Goal: Information Seeking & Learning: Learn about a topic

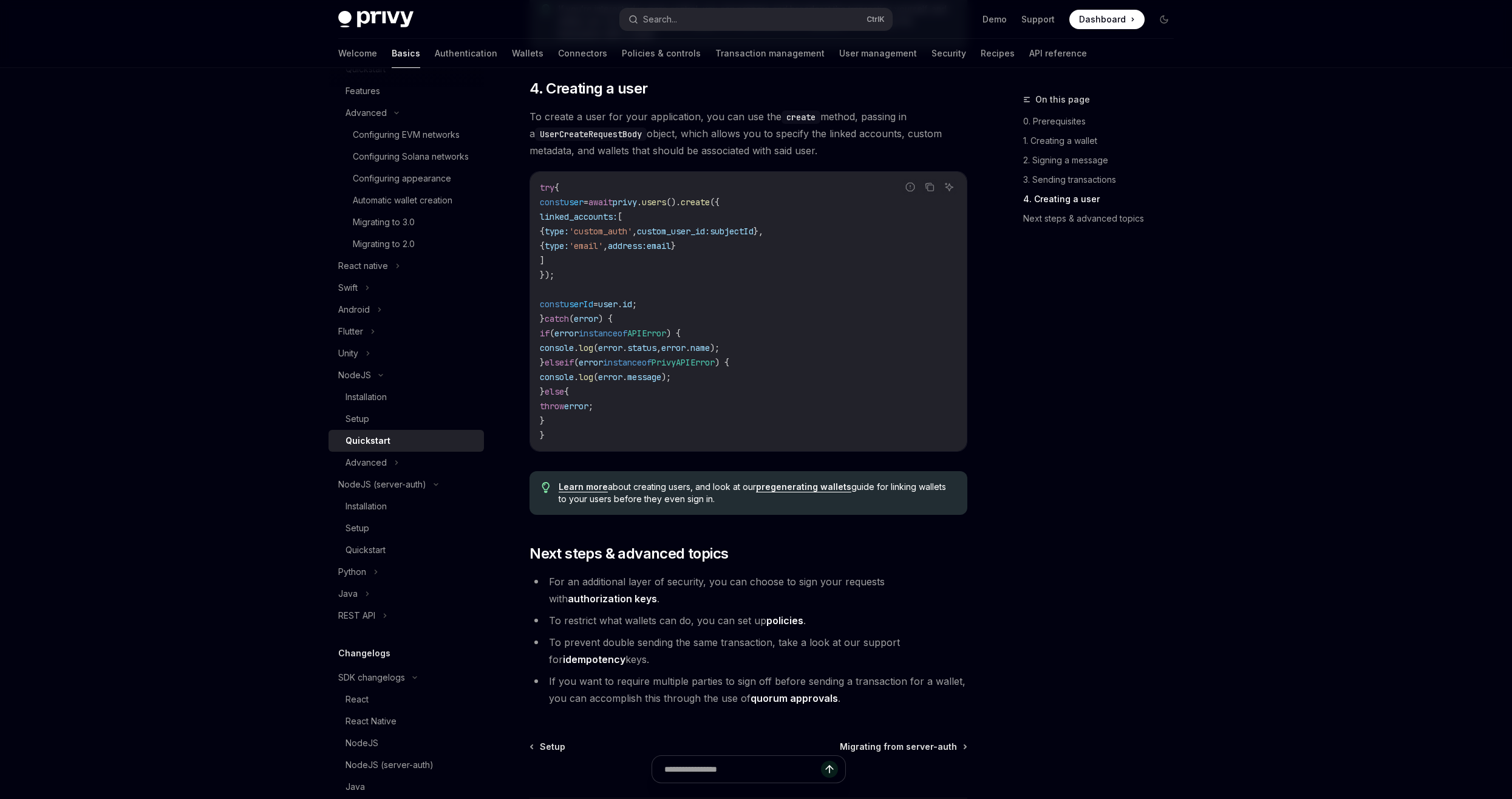
scroll to position [2237, 0]
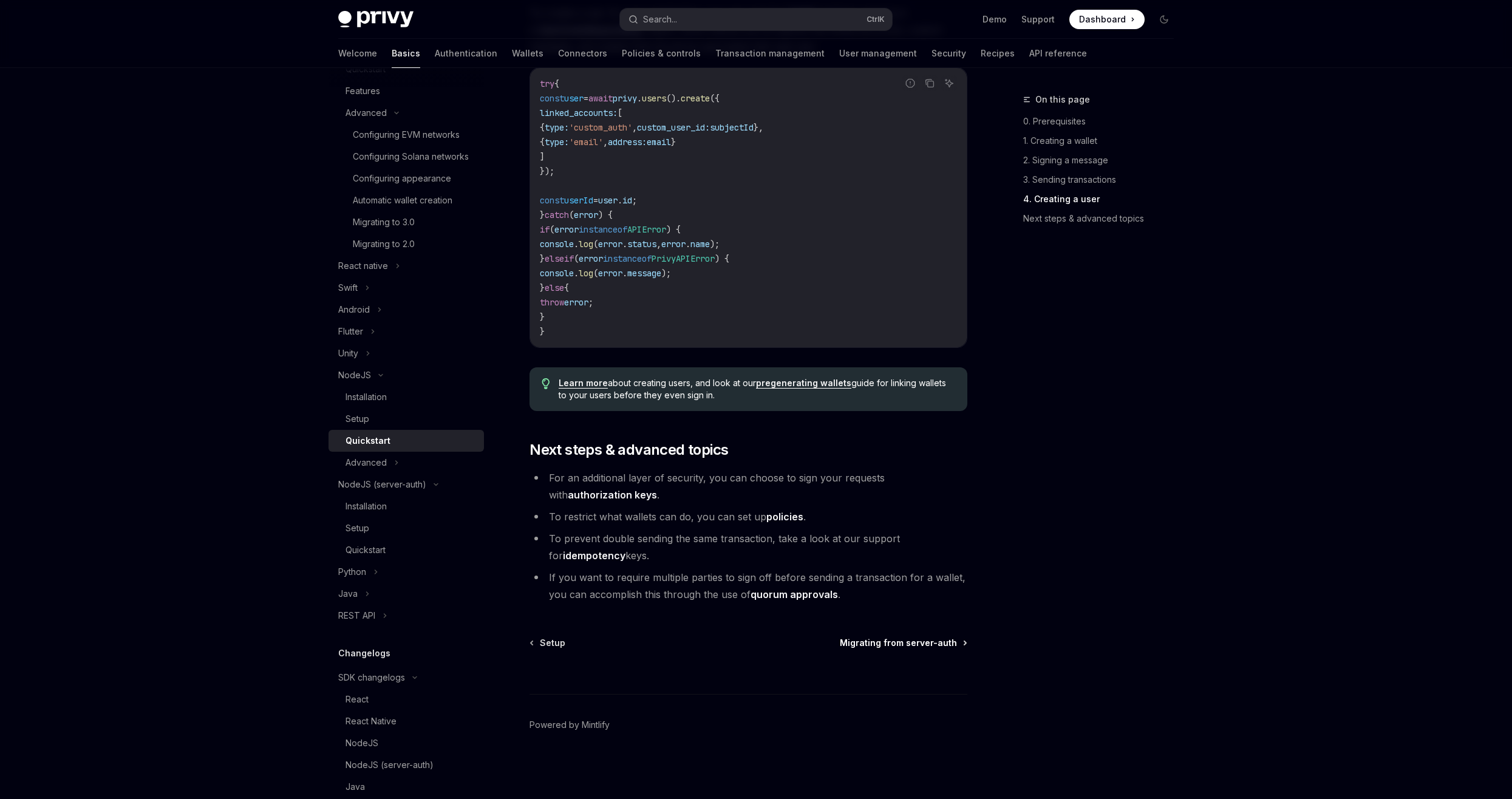
click at [914, 641] on span "Migrating from server-auth" at bounding box center [898, 642] width 117 height 12
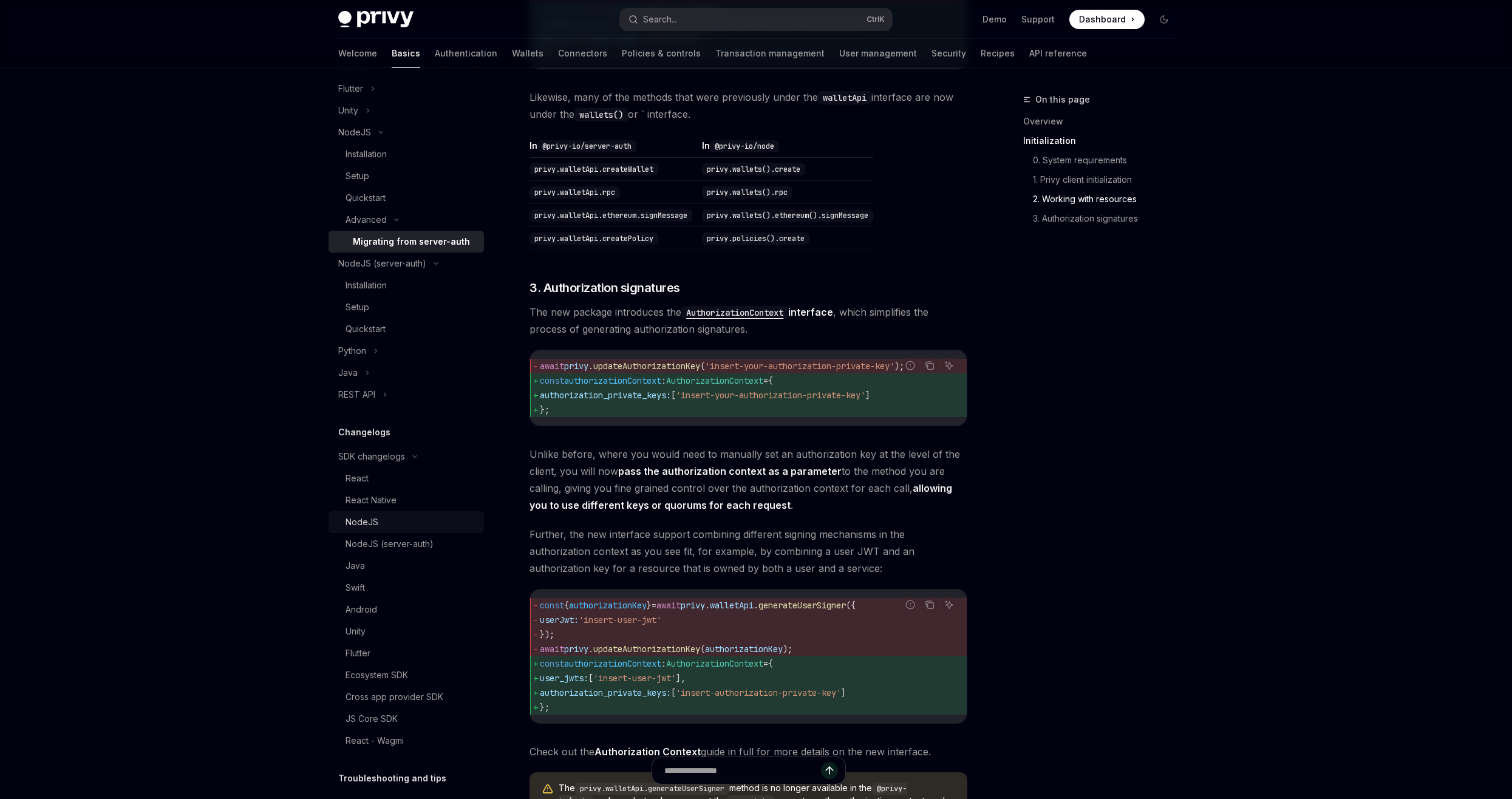
scroll to position [692, 0]
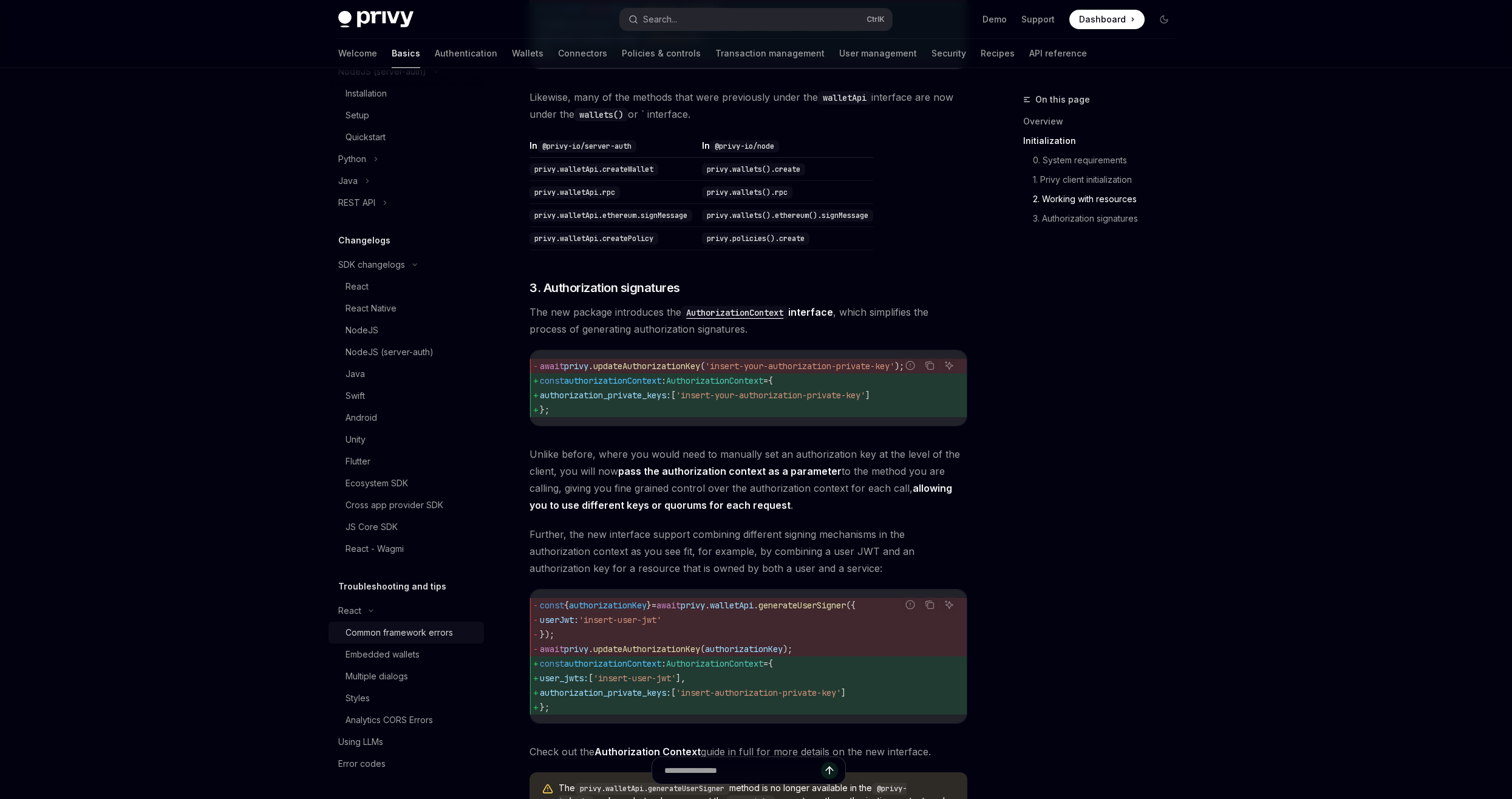
click at [408, 629] on div "Common framework errors" at bounding box center [398, 633] width 107 height 15
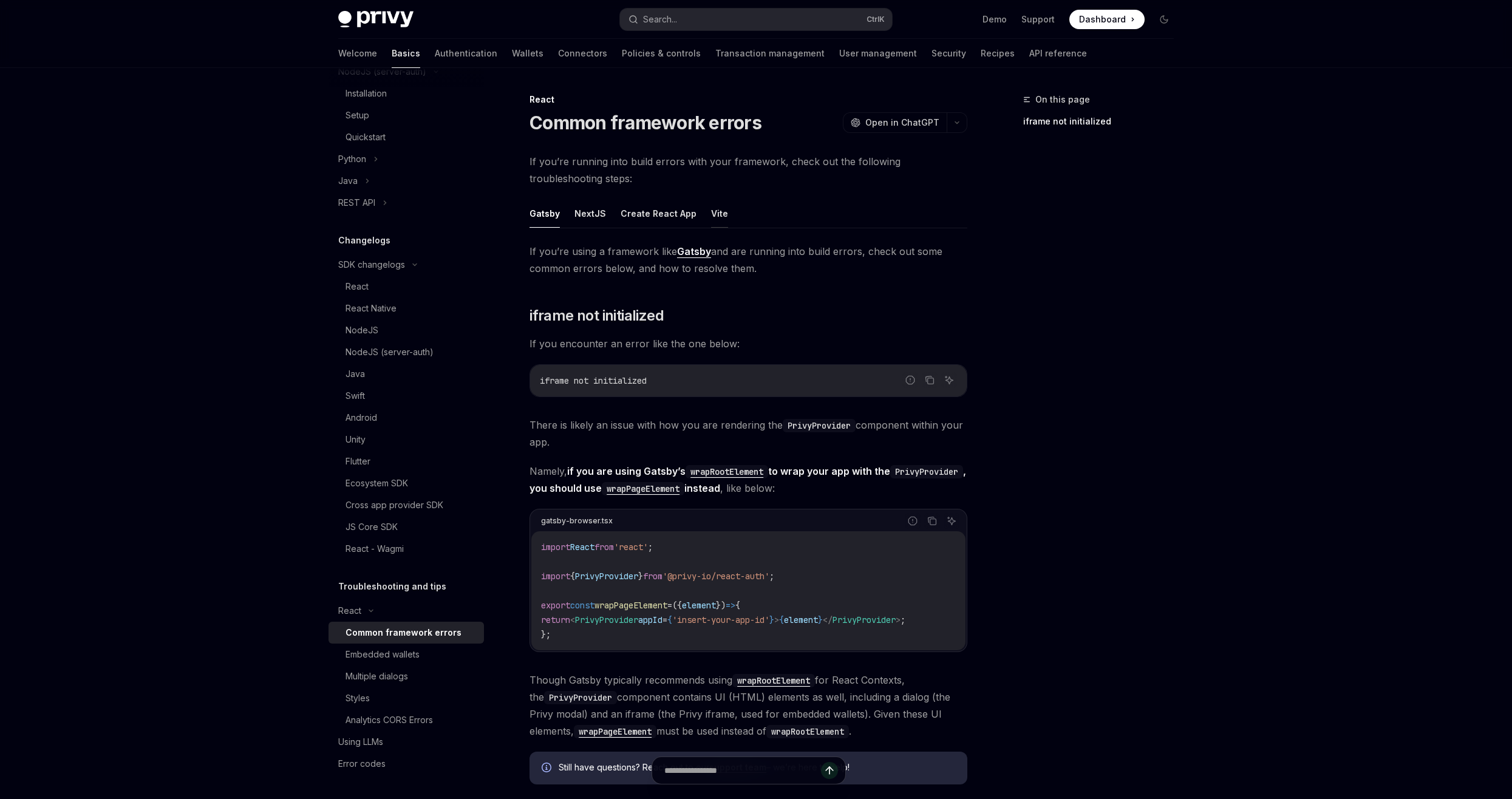
click at [711, 210] on button "Vite" at bounding box center [719, 213] width 17 height 29
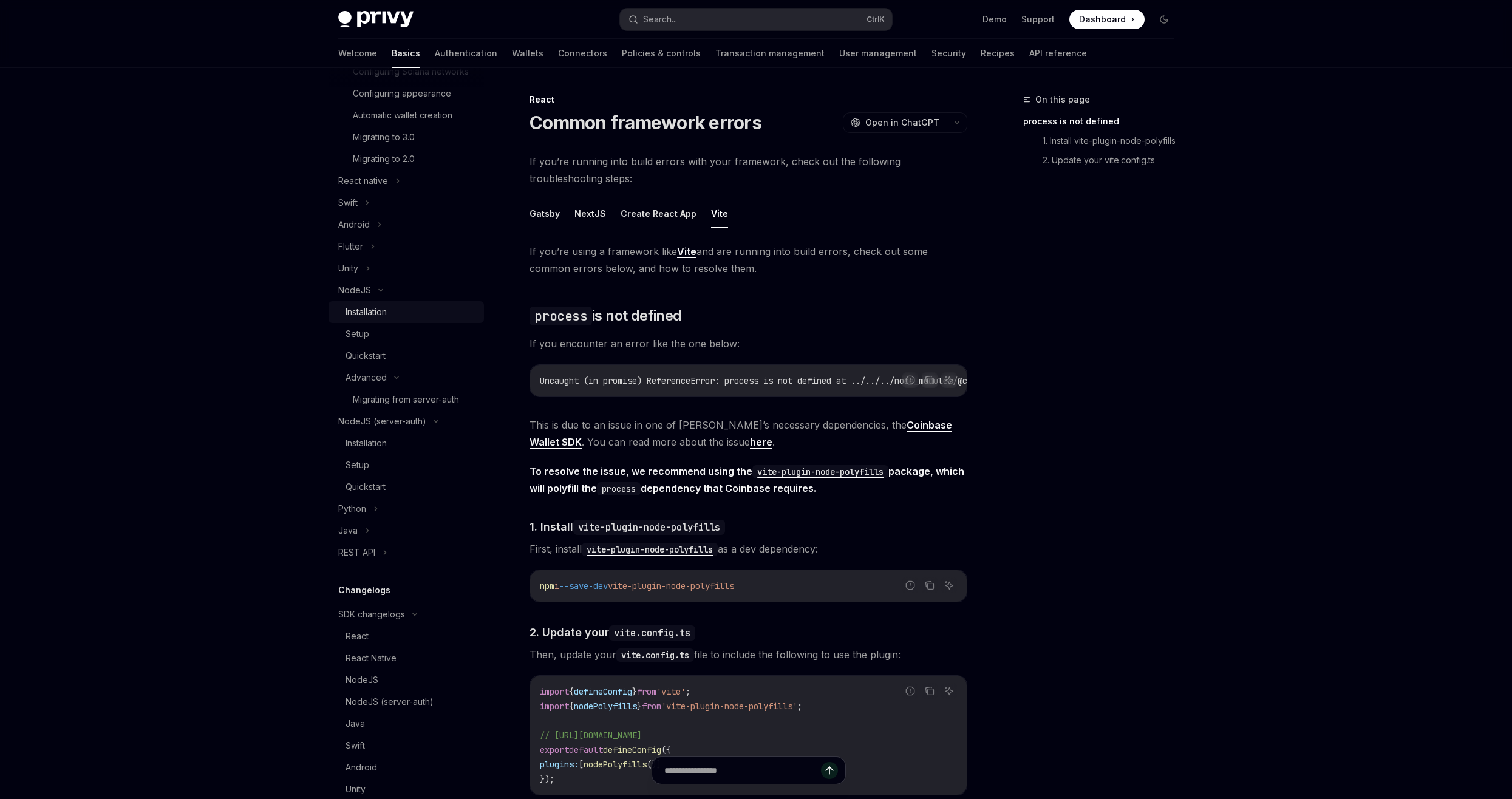
scroll to position [146, 0]
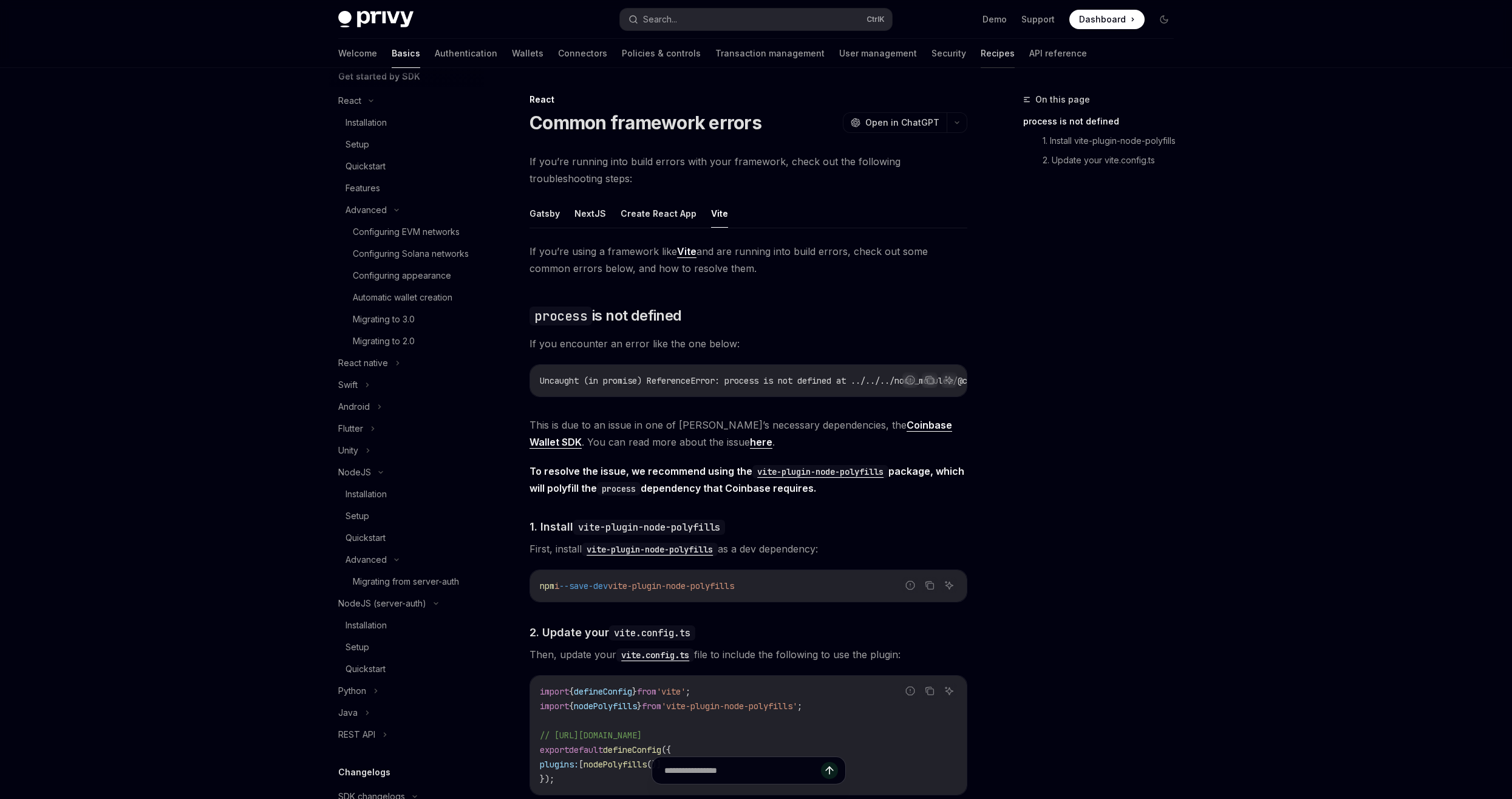
click at [981, 48] on link "Recipes" at bounding box center [997, 53] width 34 height 30
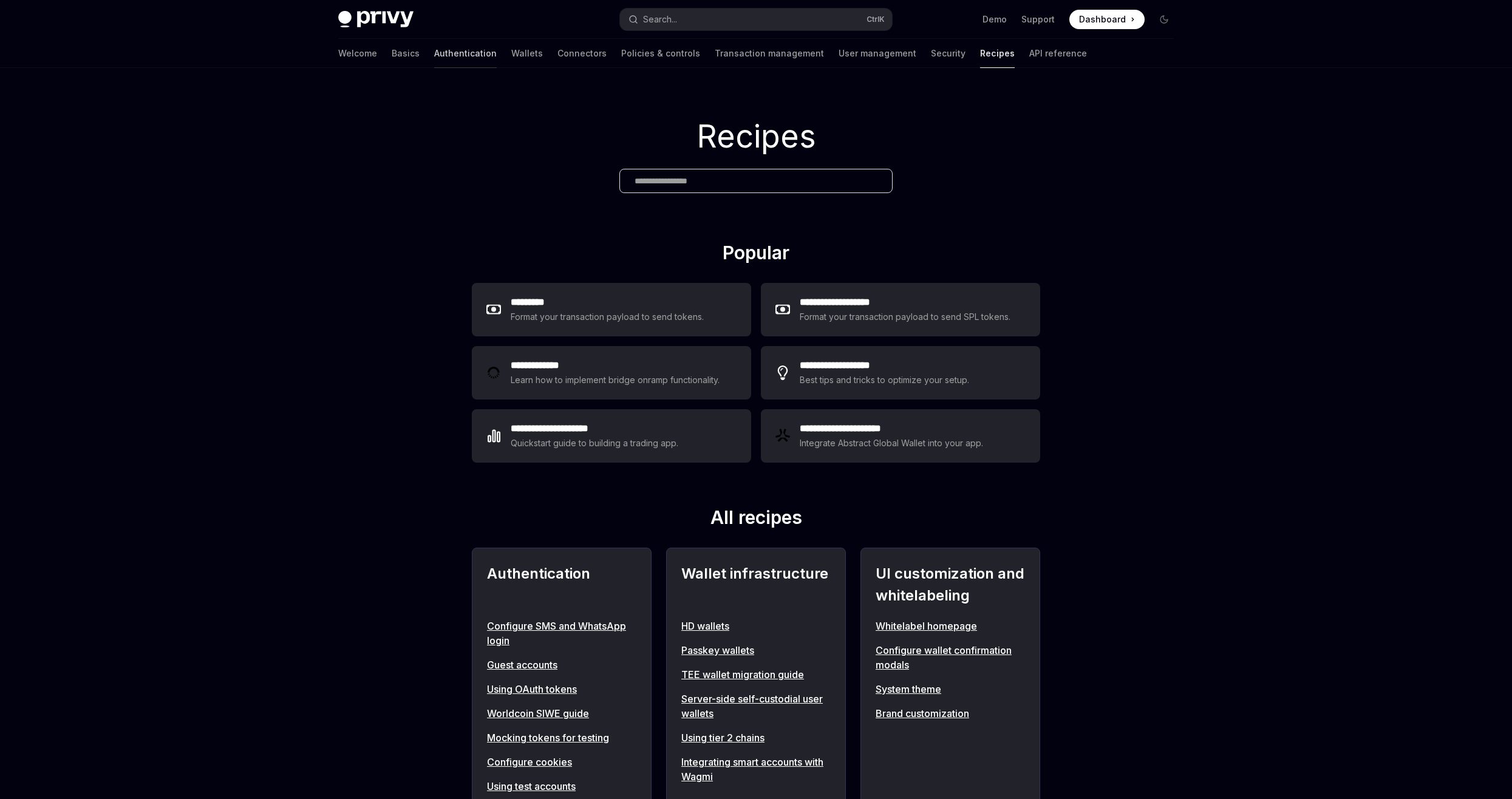
click at [434, 55] on link "Authentication" at bounding box center [465, 53] width 62 height 30
type textarea "*"
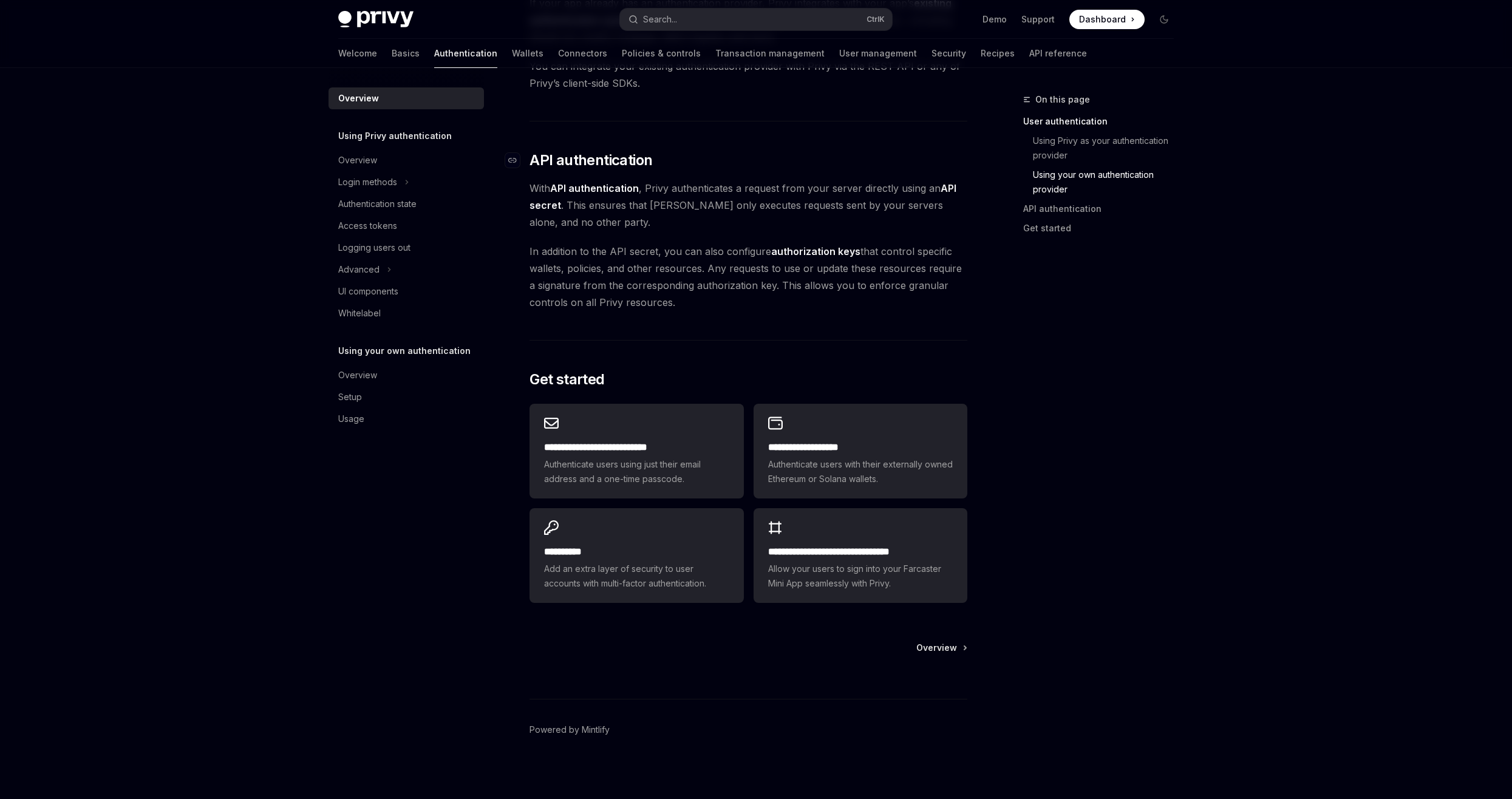
scroll to position [739, 0]
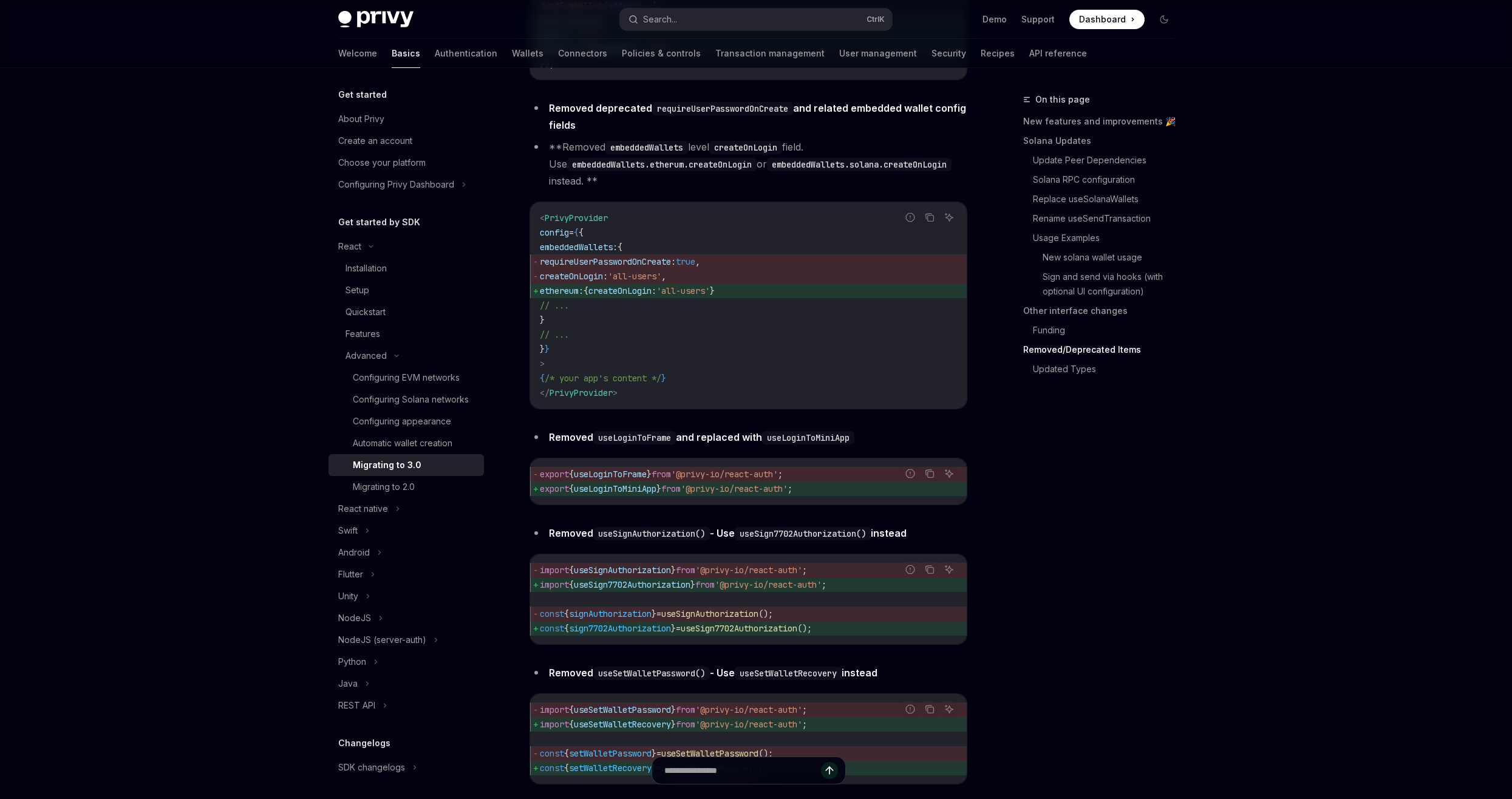
scroll to position [4783, 0]
click at [435, 55] on link "Authentication" at bounding box center [466, 53] width 62 height 30
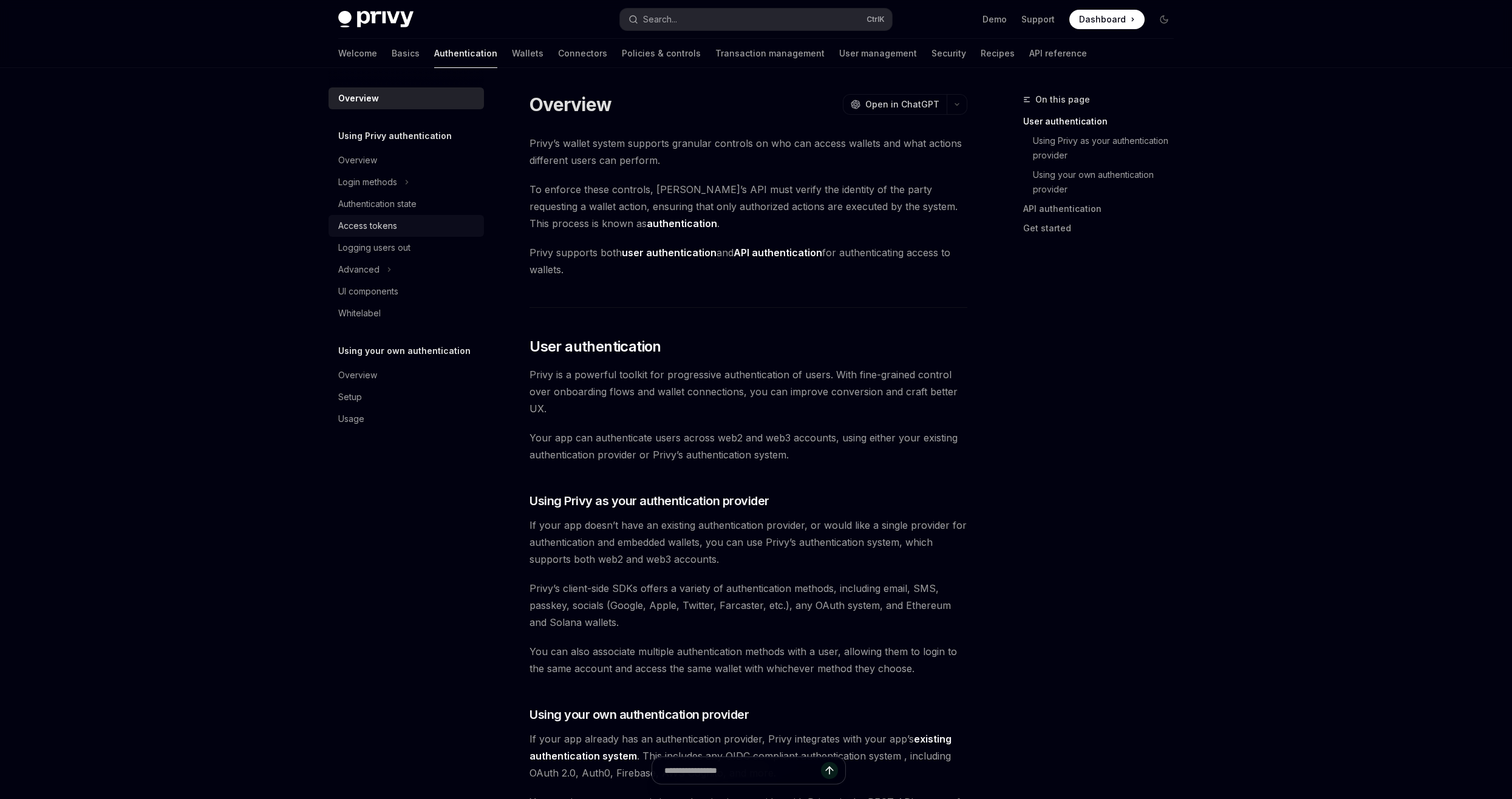
click at [376, 226] on div "Access tokens" at bounding box center [367, 226] width 59 height 15
type textarea "*"
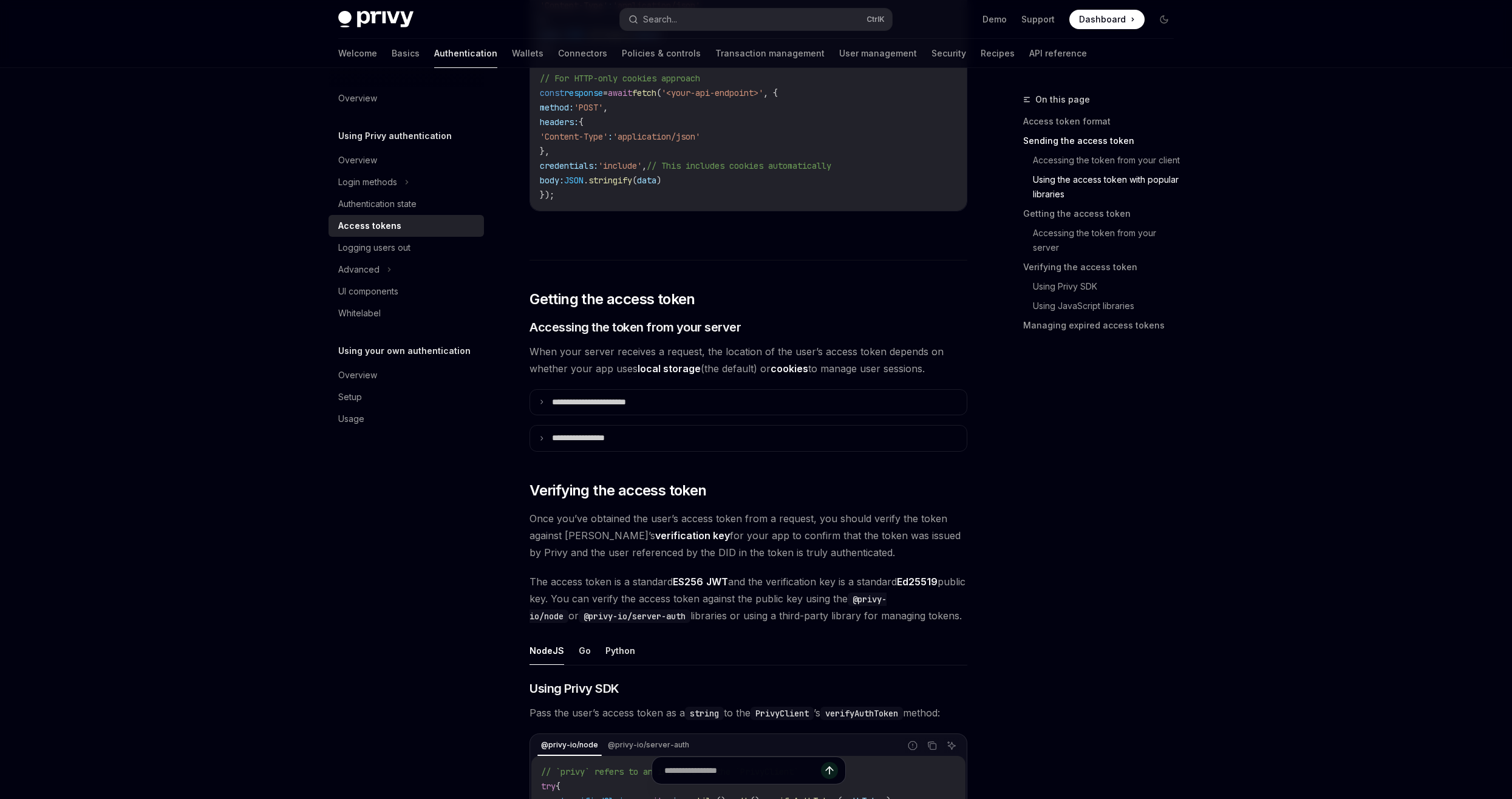
scroll to position [1335, 0]
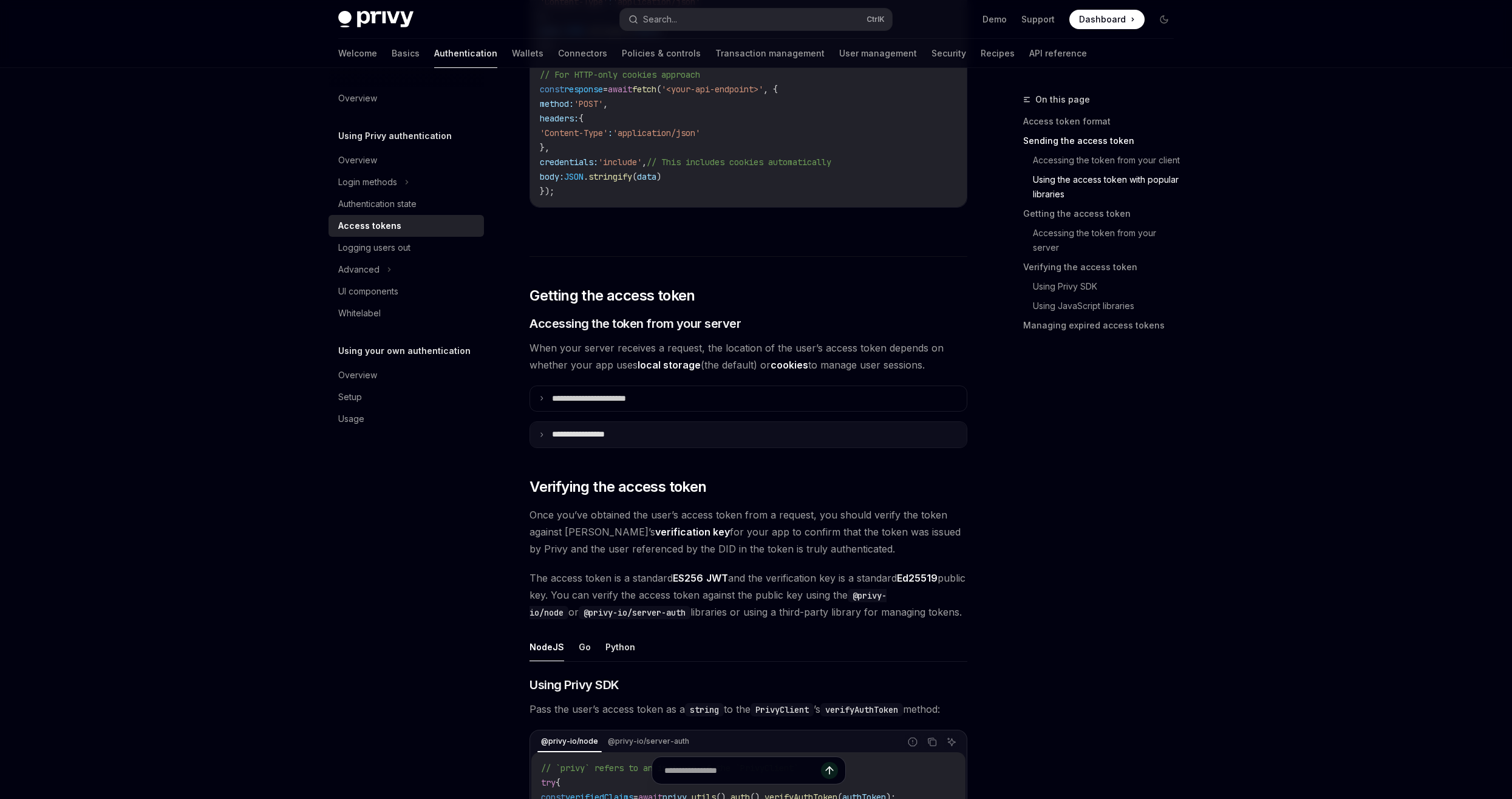
click at [540, 432] on icon at bounding box center [541, 434] width 6 height 6
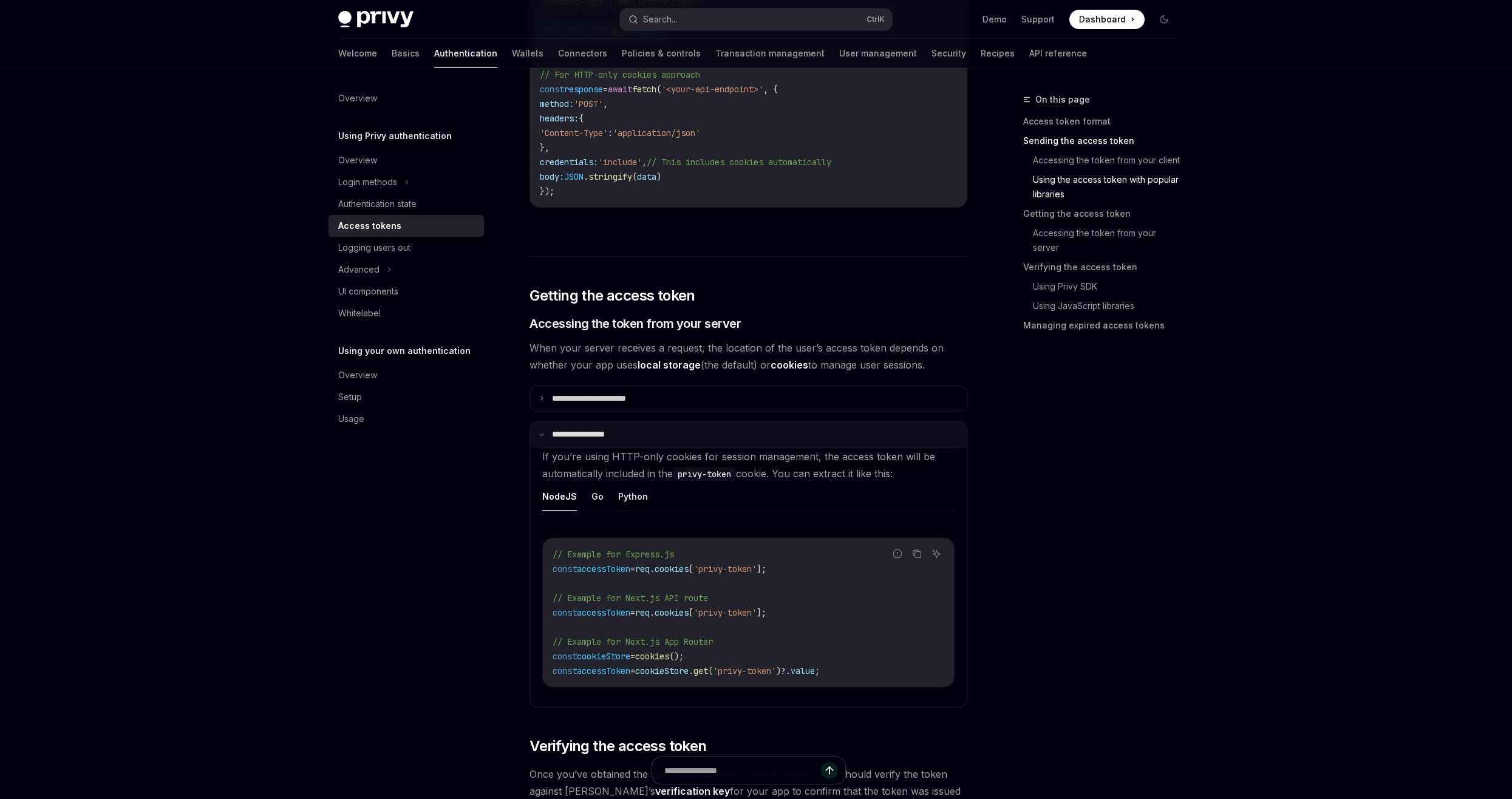
click at [540, 432] on icon at bounding box center [541, 434] width 6 height 6
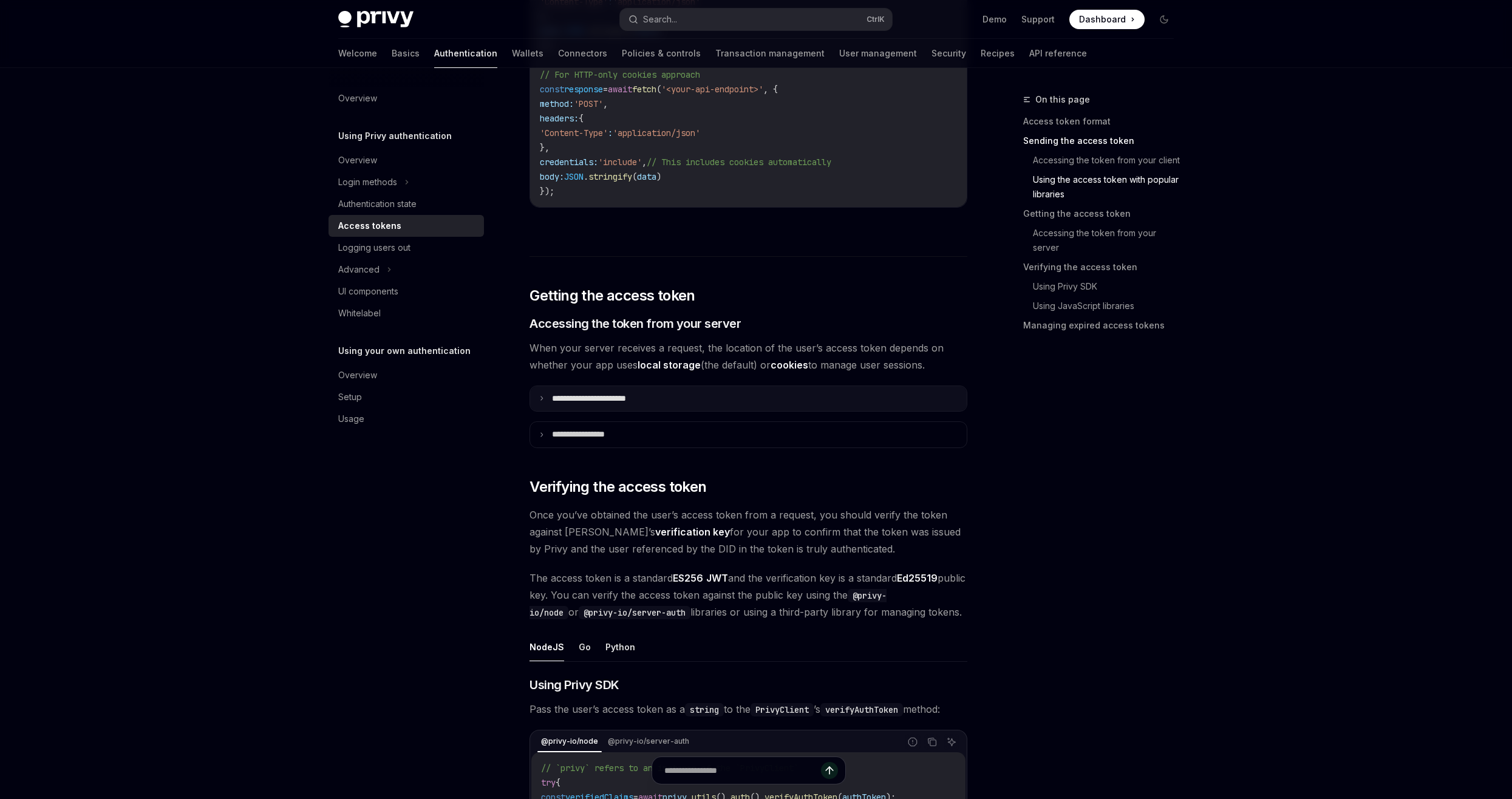
click at [535, 392] on summary "**********" at bounding box center [748, 398] width 436 height 25
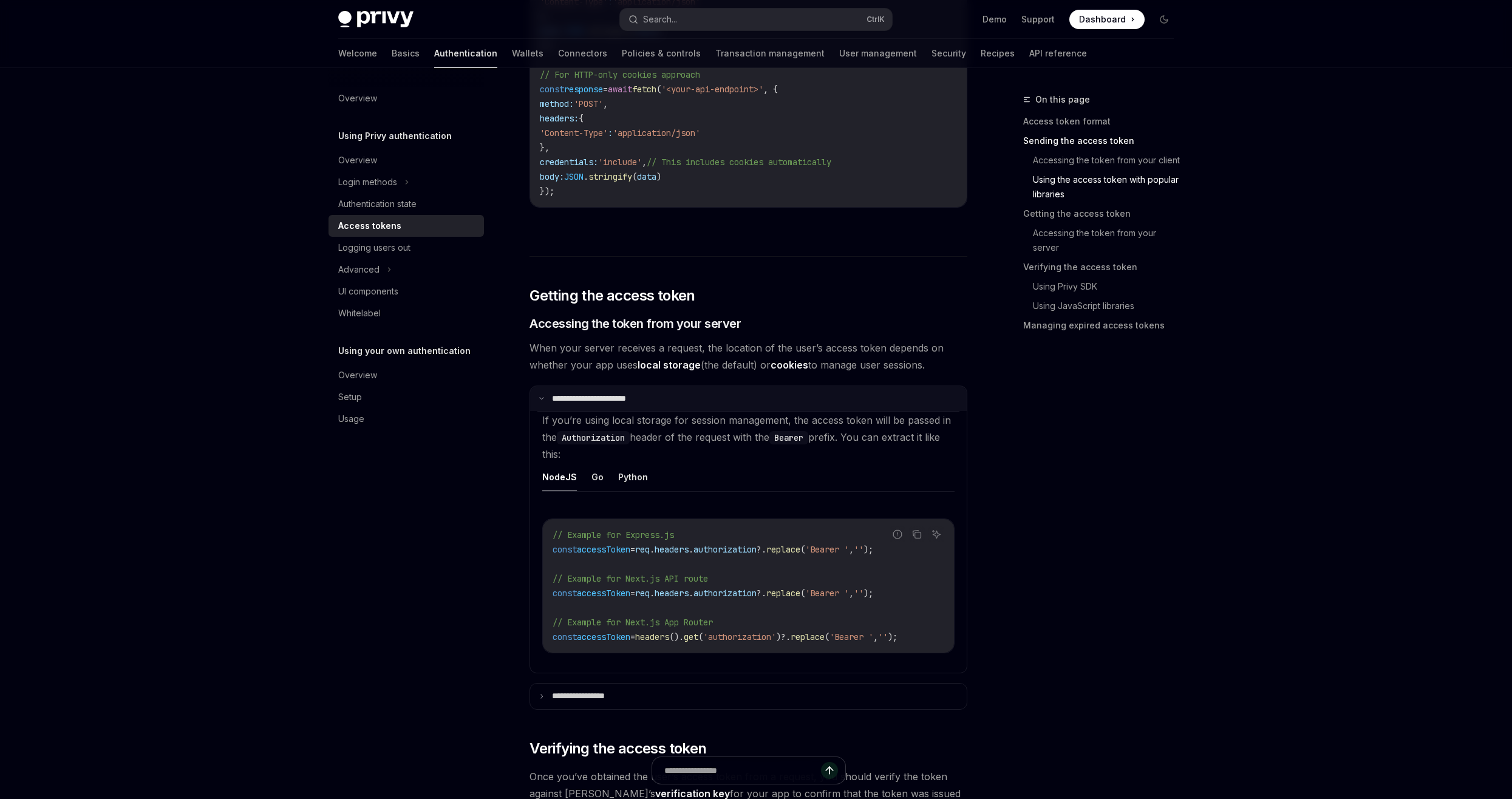
click at [535, 392] on summary "**********" at bounding box center [748, 398] width 436 height 25
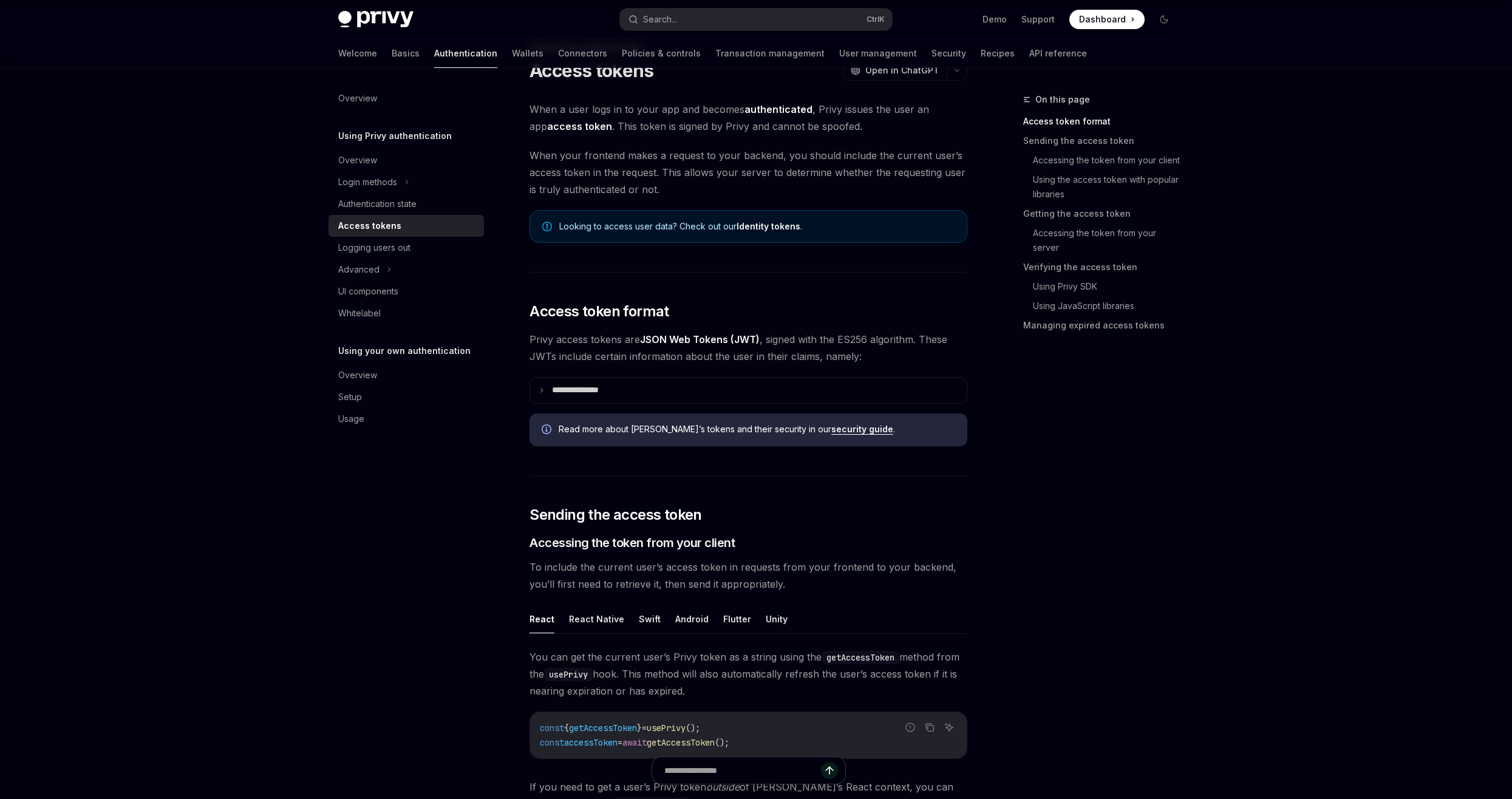
scroll to position [0, 0]
